Goal: Task Accomplishment & Management: Manage account settings

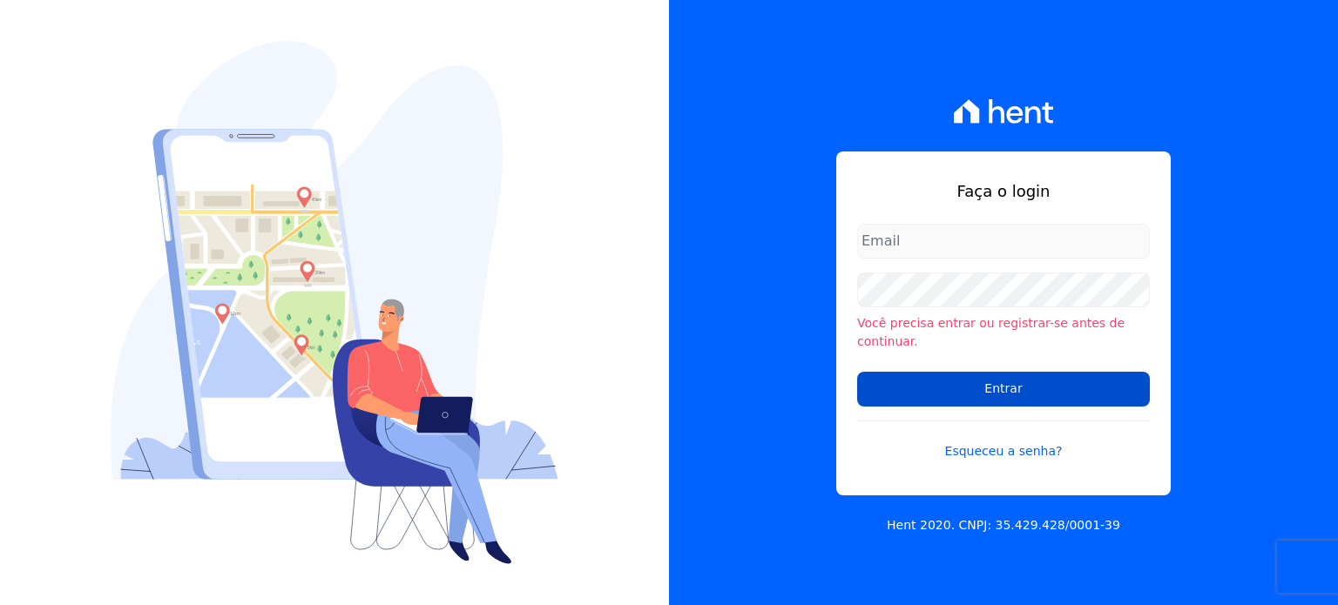
type input "melissa@quattroconstrutora.com.br"
click at [1019, 396] on input "Entrar" at bounding box center [1003, 389] width 293 height 35
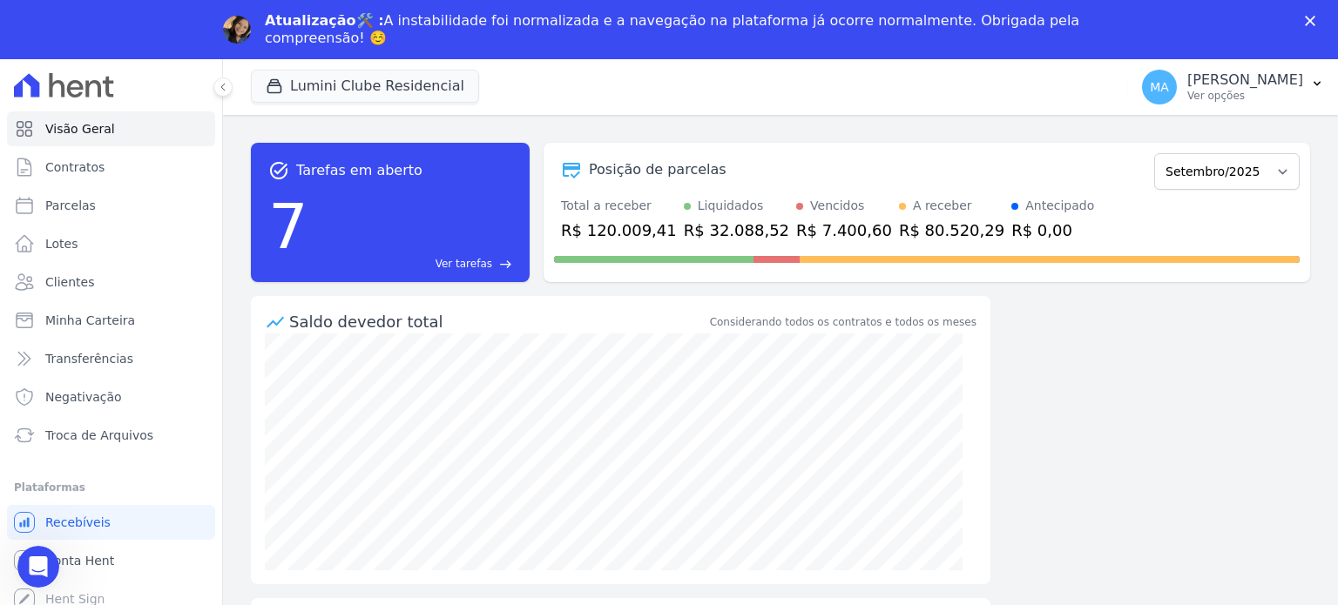
click at [1306, 20] on icon "Fechar" at bounding box center [1310, 21] width 10 height 10
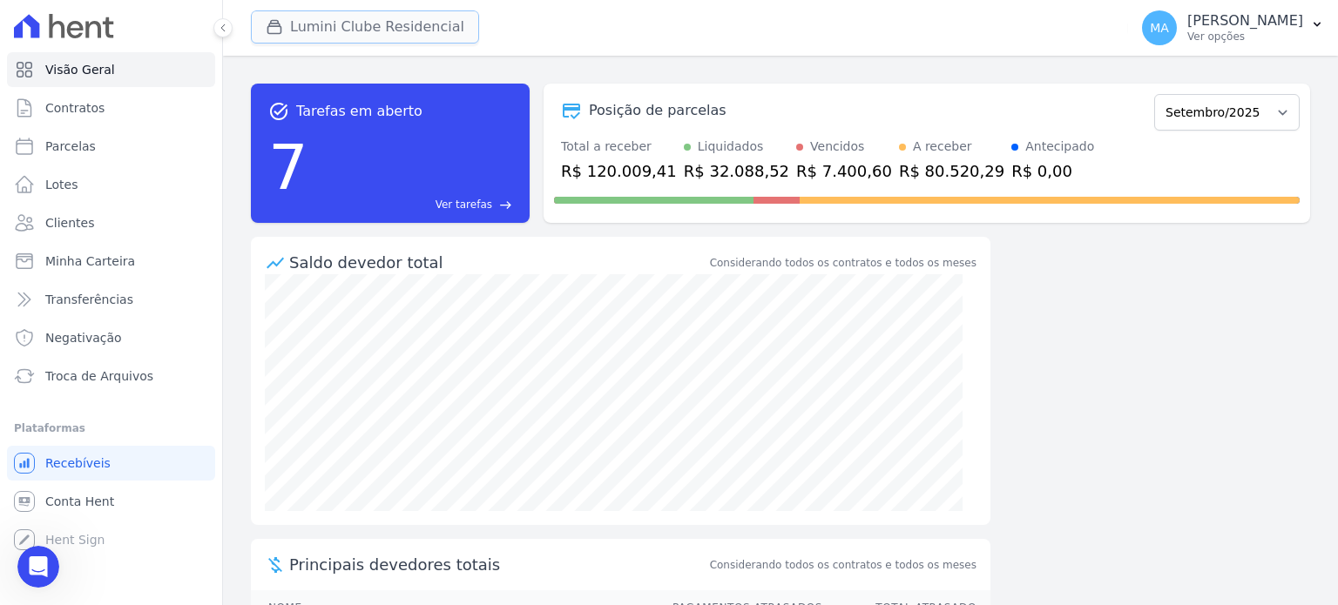
click at [345, 27] on button "Lumini Clube Residencial" at bounding box center [365, 26] width 228 height 33
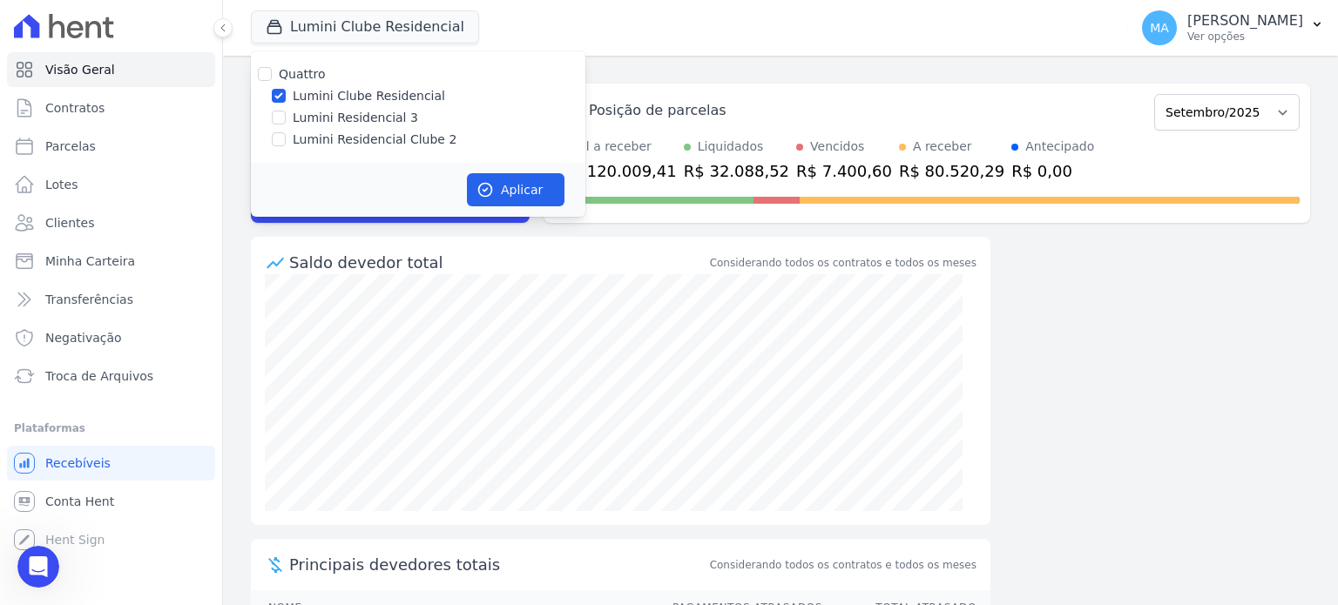
click at [319, 138] on label "Lumini Residencial Clube 2" at bounding box center [375, 140] width 164 height 18
click at [286, 138] on input "Lumini Residencial Clube 2" at bounding box center [279, 139] width 14 height 14
checkbox input "true"
click at [282, 93] on input "Lumini Clube Residencial" at bounding box center [279, 96] width 14 height 14
checkbox input "false"
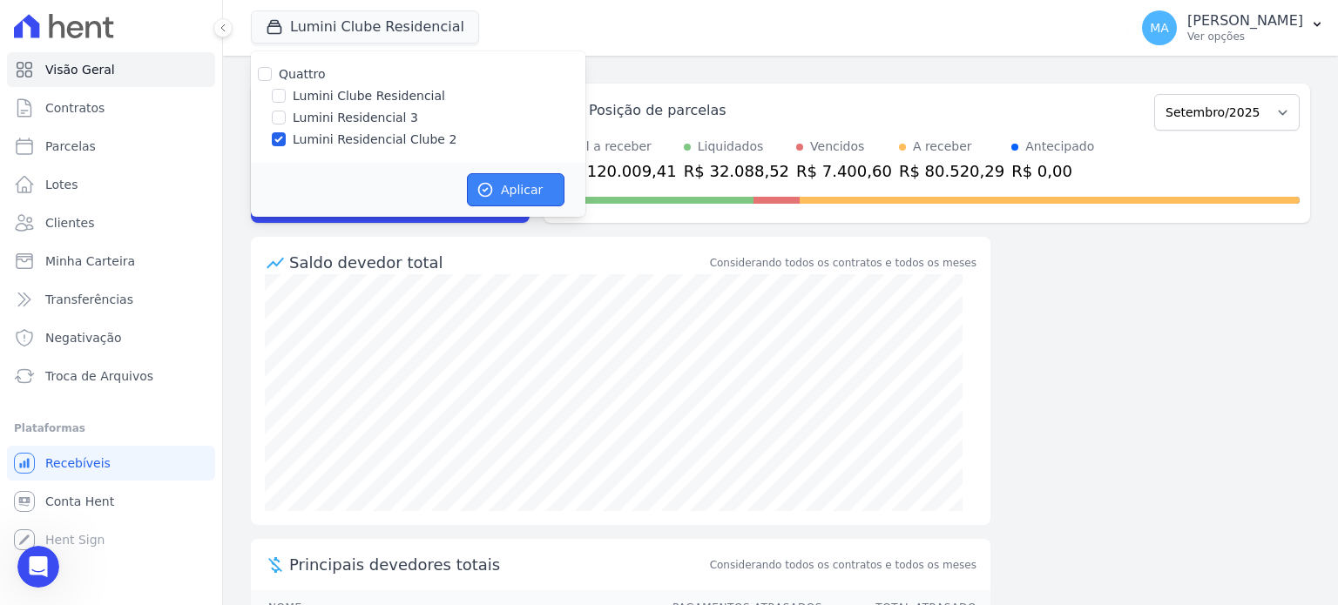
click at [498, 187] on button "Aplicar" at bounding box center [516, 189] width 98 height 33
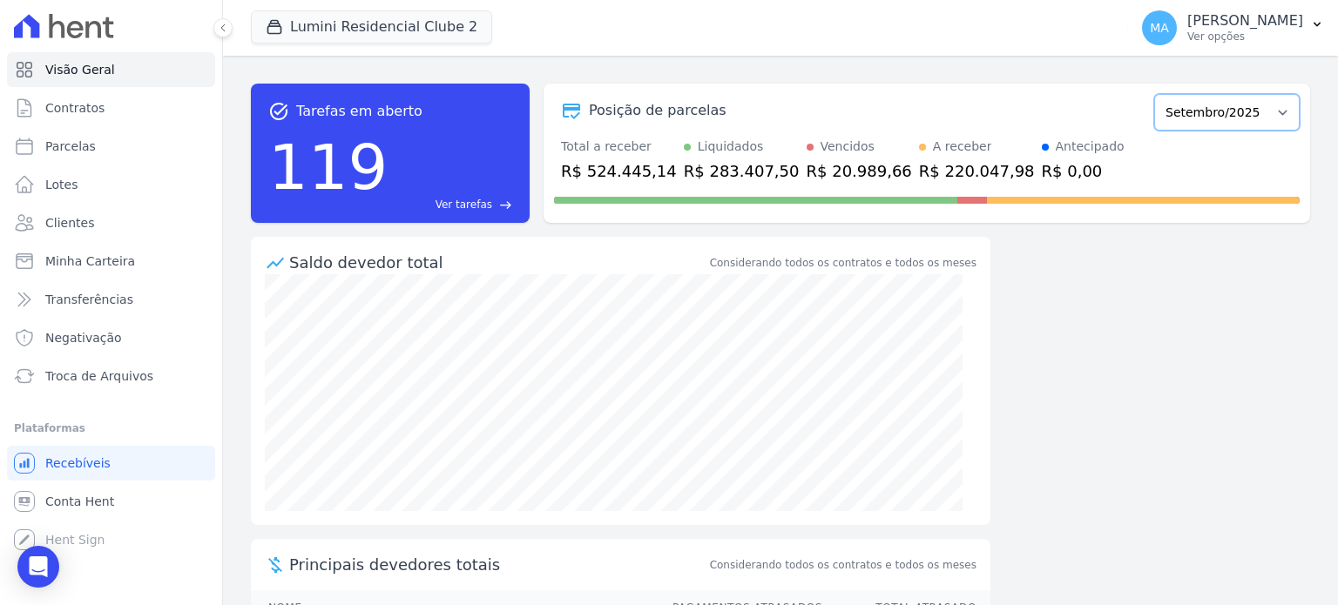
click at [1214, 112] on select "Março/2024 Abril/2024 Maio/2024 Junho/2024 Julho/2024 Agosto/2024 Setembro/2024…" at bounding box center [1226, 112] width 145 height 37
click at [1028, 332] on div "task_alt Tarefas em aberto 119 Ver tarefas east Posição de parcelas Março/2024 …" at bounding box center [780, 331] width 1115 height 550
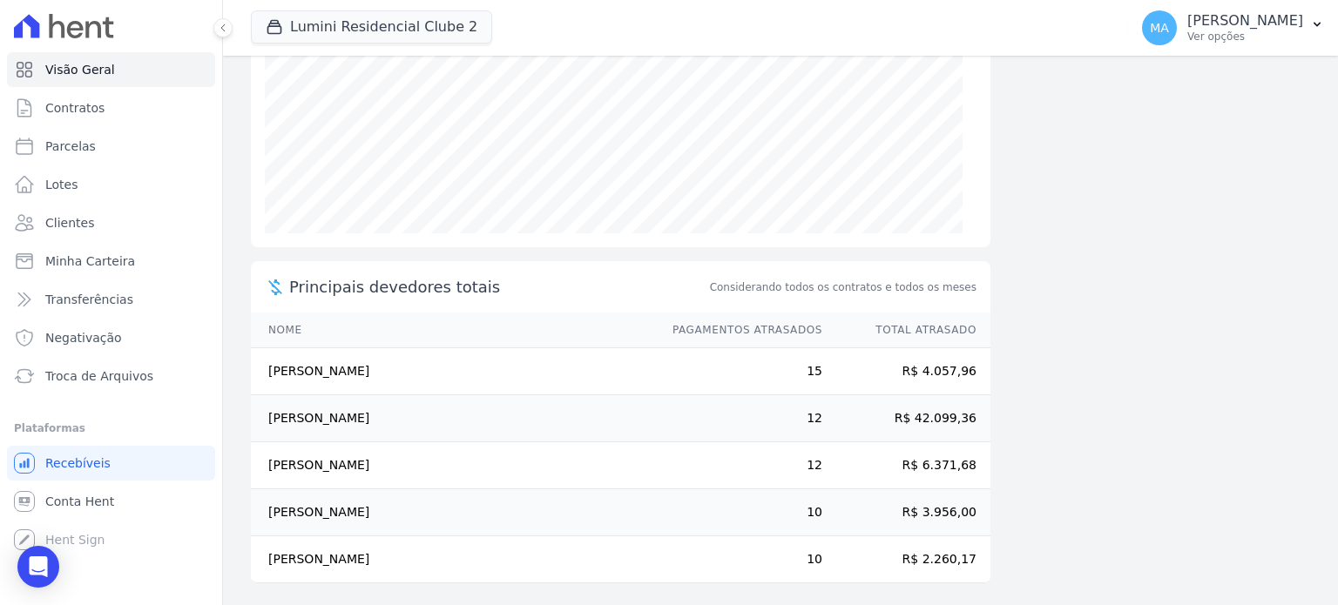
scroll to position [282, 0]
